Goal: Transaction & Acquisition: Purchase product/service

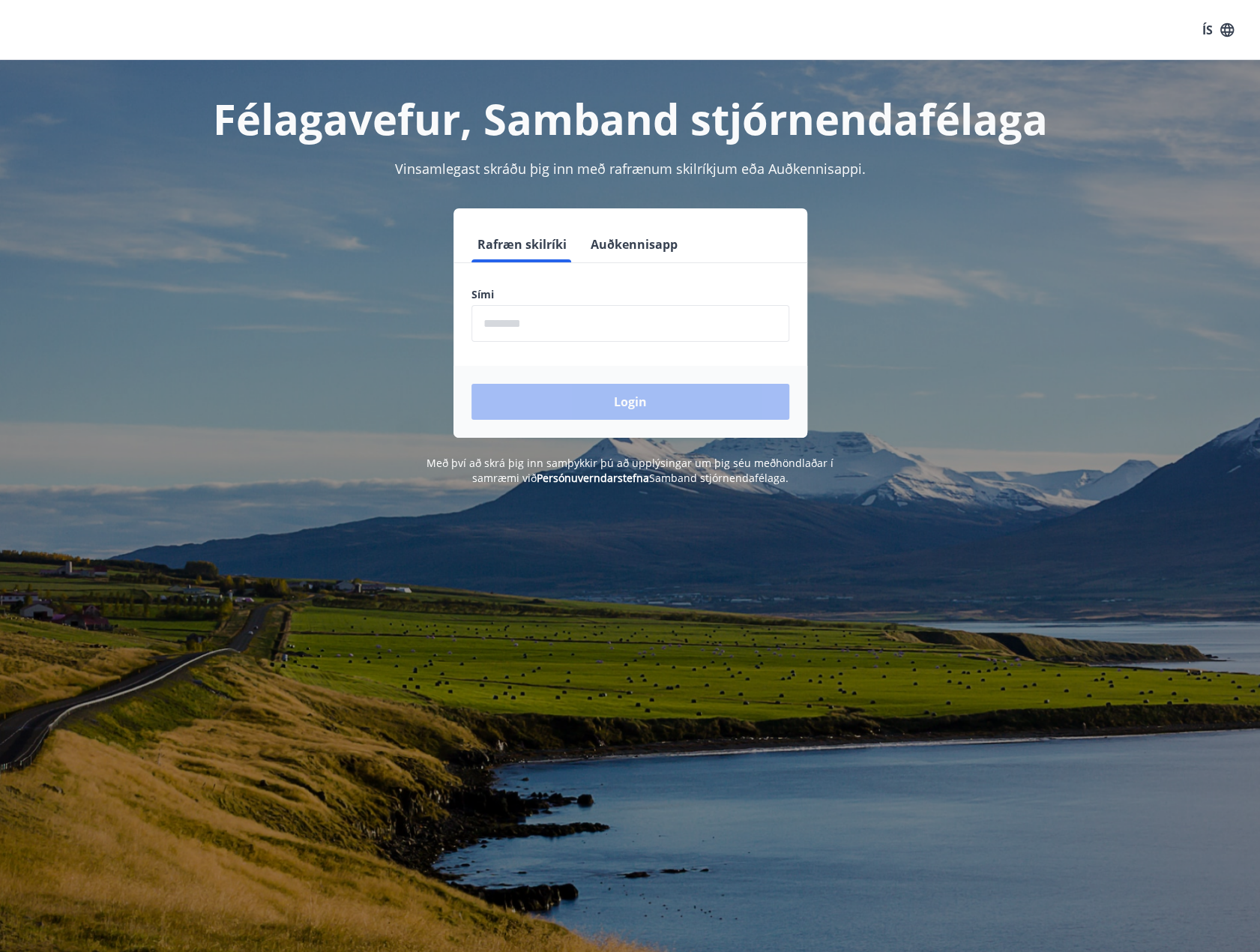
click at [587, 322] on input "phone" at bounding box center [630, 323] width 318 height 37
type input "********"
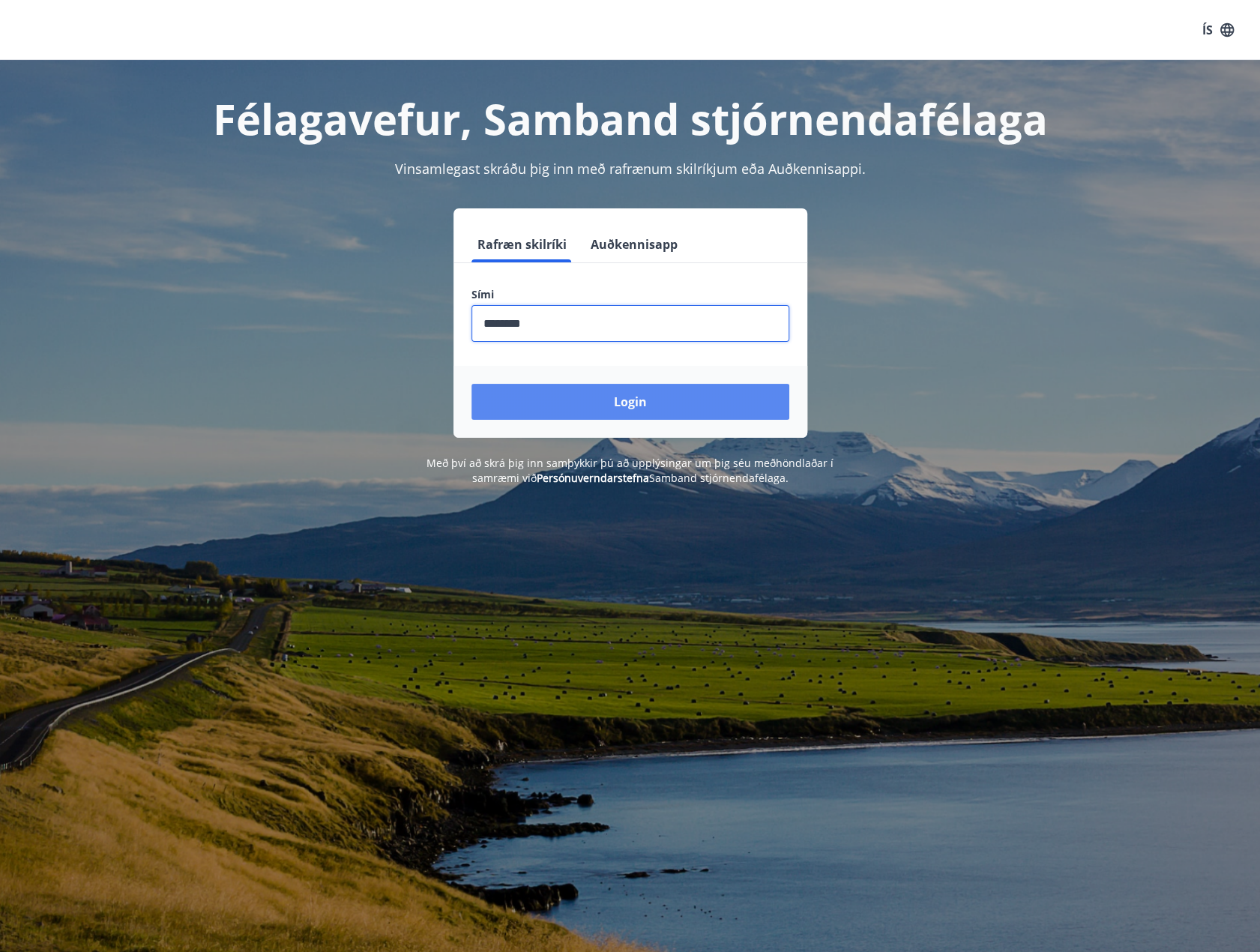
click at [569, 405] on button "Login" at bounding box center [630, 401] width 318 height 36
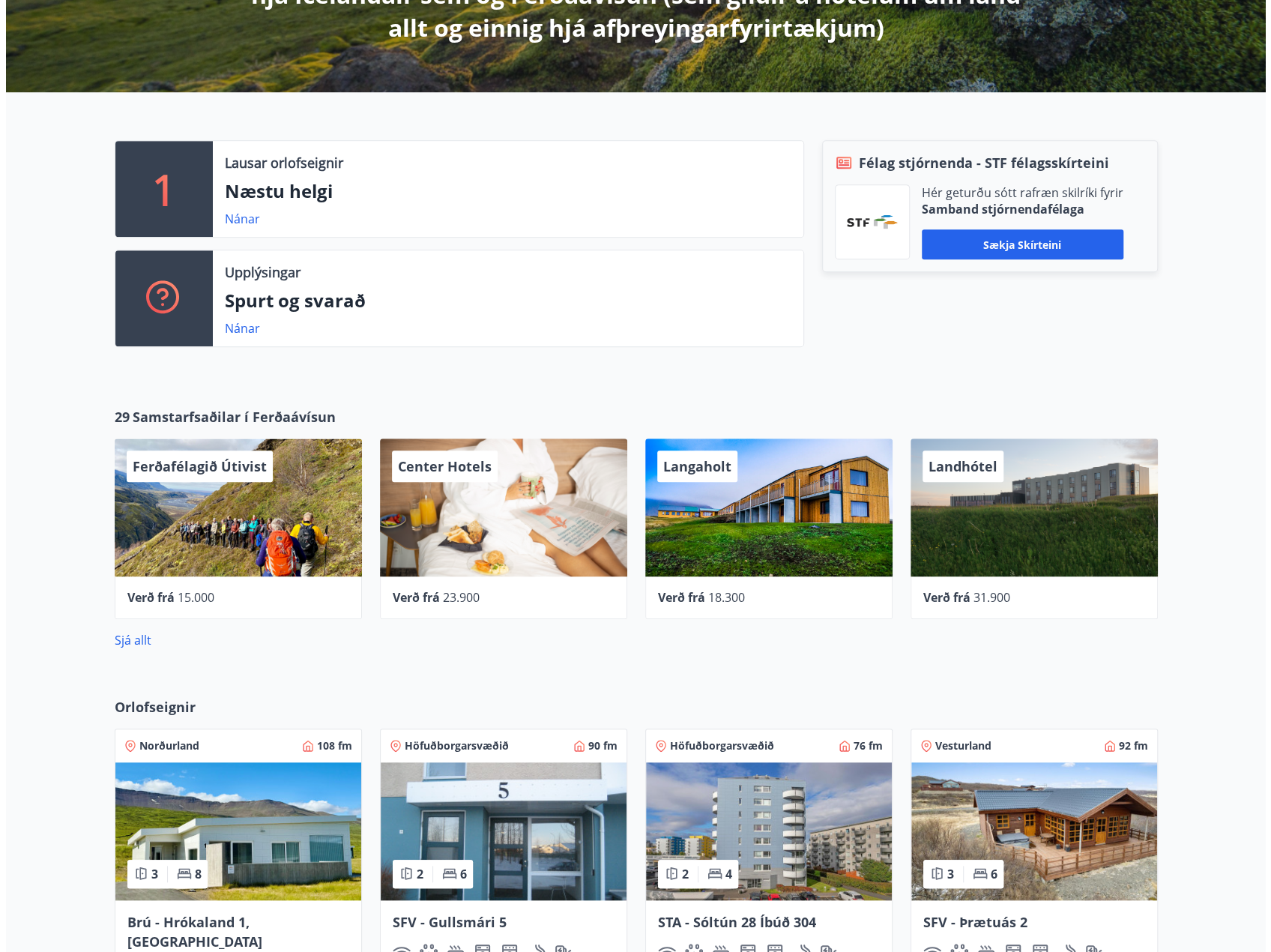
scroll to position [450, 0]
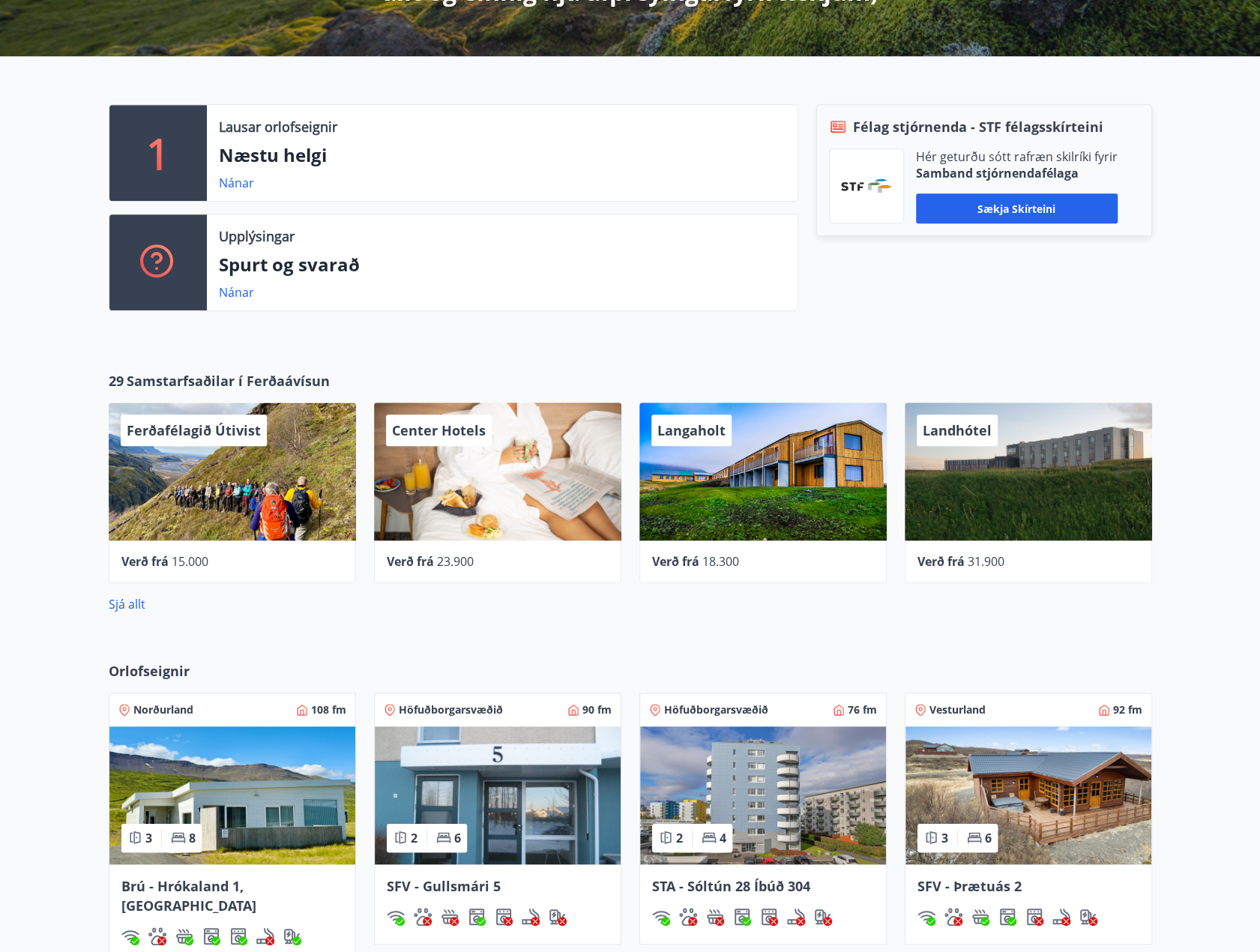
click at [461, 556] on span "23.900" at bounding box center [455, 561] width 37 height 17
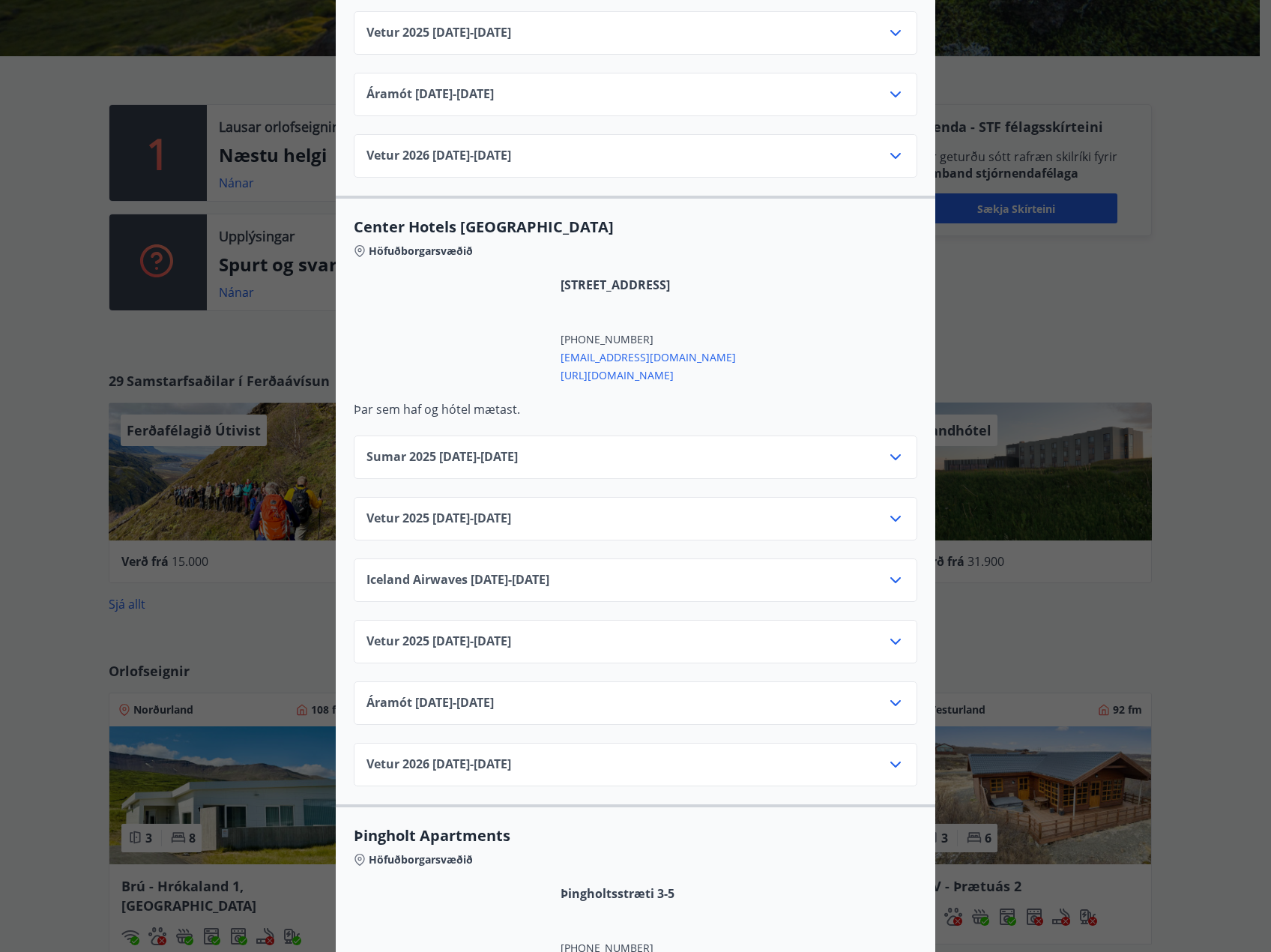
scroll to position [2248, 0]
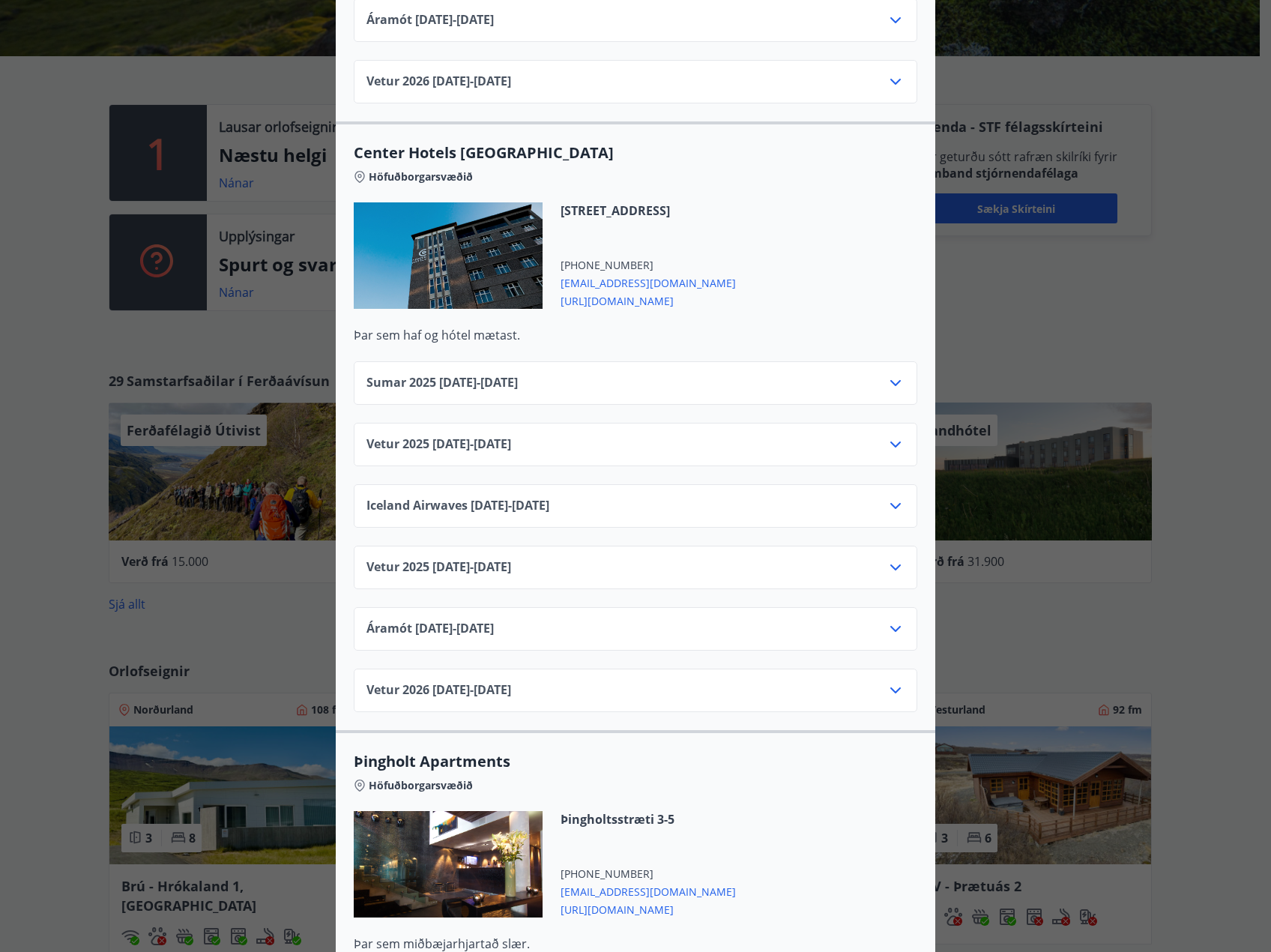
click at [890, 435] on icon at bounding box center [895, 444] width 18 height 18
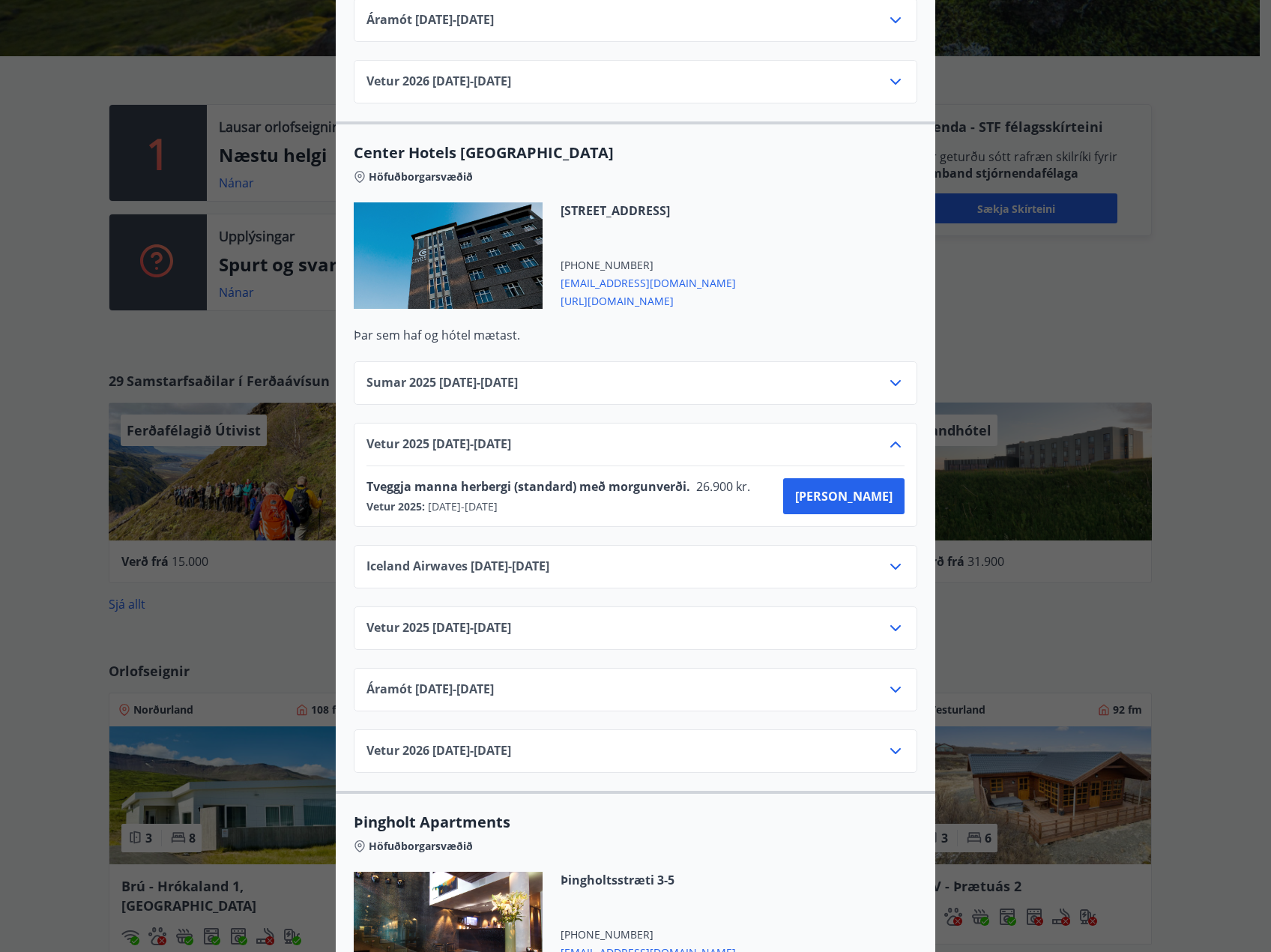
click at [890, 625] on icon at bounding box center [895, 628] width 10 height 6
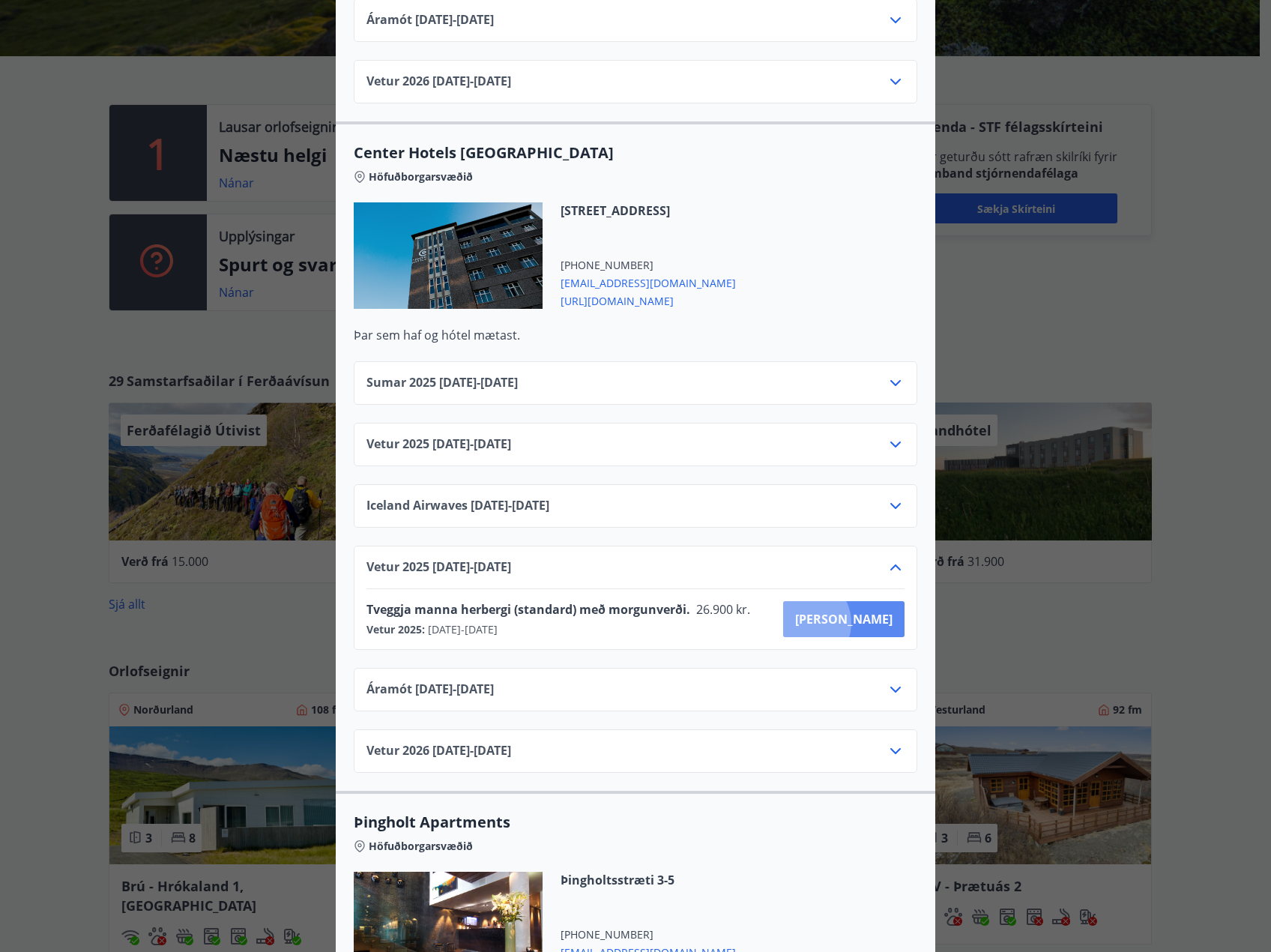
click at [857, 611] on span "[PERSON_NAME]" at bounding box center [843, 619] width 97 height 17
